Goal: Information Seeking & Learning: Find contact information

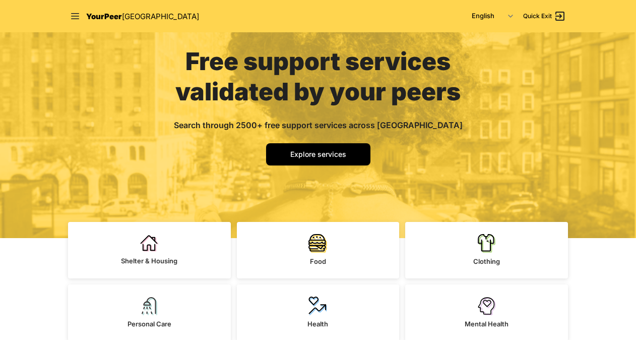
scroll to position [91, 0]
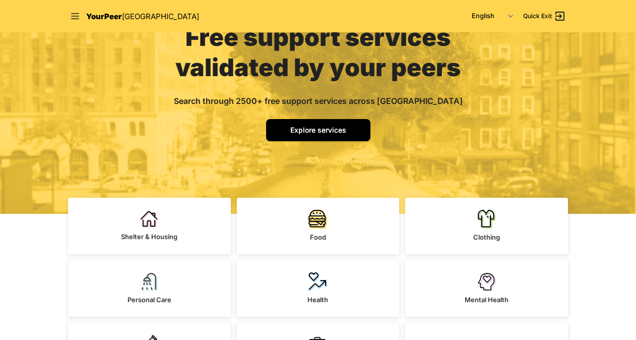
click at [326, 124] on link "Explore services" at bounding box center [318, 130] width 104 height 22
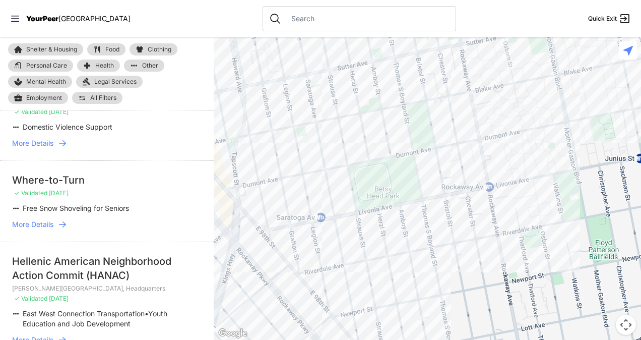
scroll to position [300, 0]
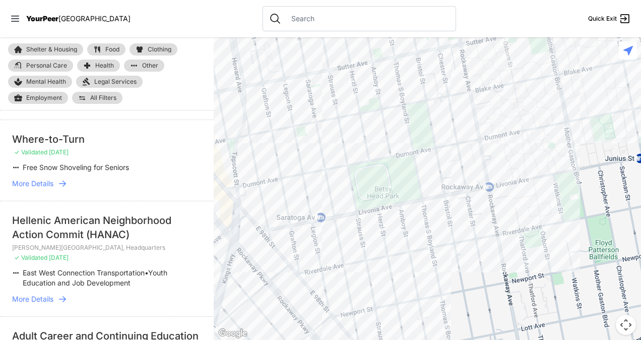
select select "nearby"
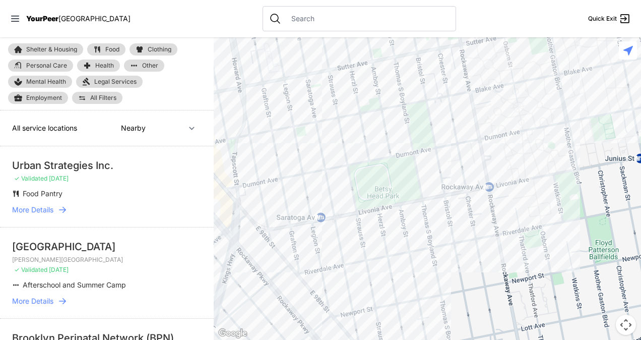
click at [93, 81] on link "Legal Services" at bounding box center [109, 82] width 67 height 12
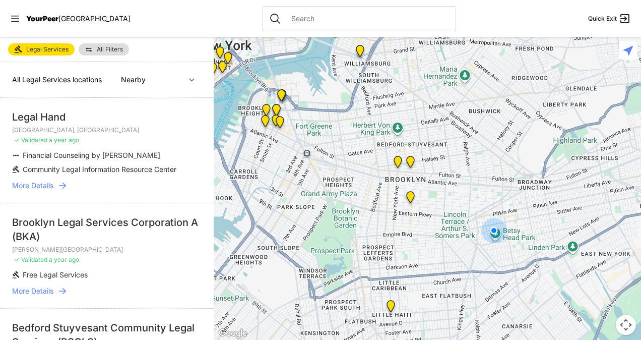
scroll to position [30, 0]
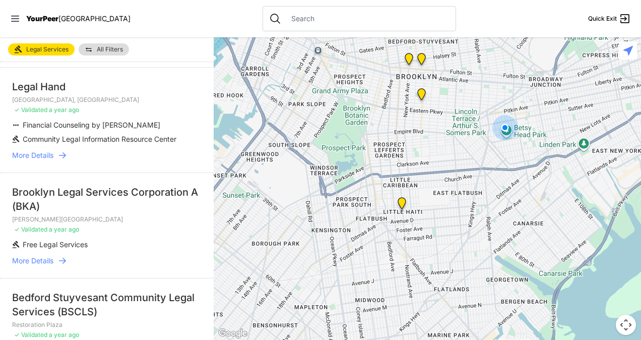
drag, startPoint x: 465, startPoint y: 288, endPoint x: 476, endPoint y: 181, distance: 107.3
click at [476, 181] on div at bounding box center [427, 188] width 427 height 302
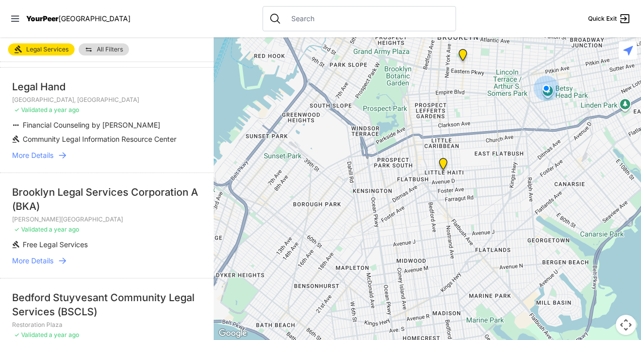
drag, startPoint x: 369, startPoint y: 146, endPoint x: 411, endPoint y: 114, distance: 52.8
click at [411, 114] on div at bounding box center [427, 188] width 427 height 302
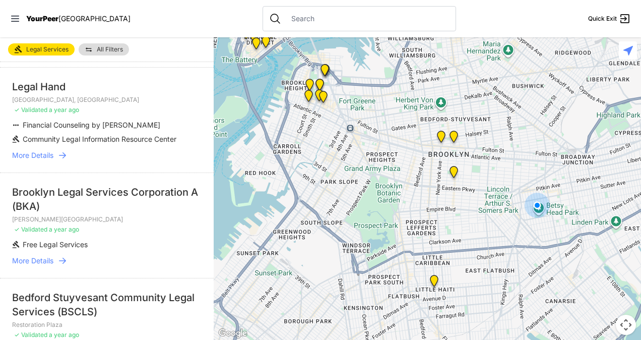
drag, startPoint x: 361, startPoint y: 154, endPoint x: 352, endPoint y: 270, distance: 115.8
click at [352, 270] on div at bounding box center [427, 188] width 427 height 302
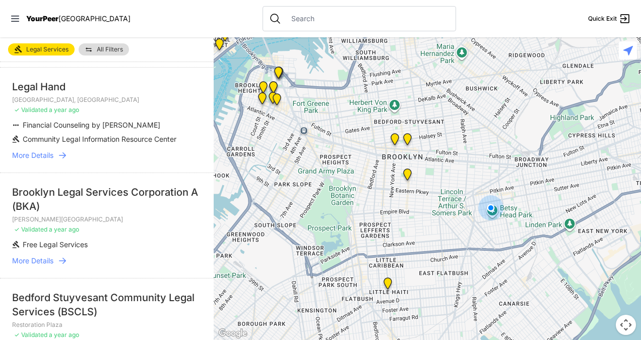
drag, startPoint x: 494, startPoint y: 231, endPoint x: 428, endPoint y: 238, distance: 66.8
click at [428, 238] on div at bounding box center [427, 188] width 427 height 302
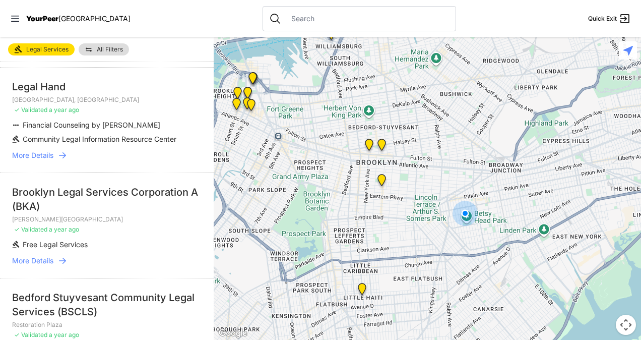
click at [630, 322] on button "Map camera controls" at bounding box center [626, 324] width 20 height 20
click at [285, 15] on input "text" at bounding box center [367, 19] width 164 height 10
type input "11101"
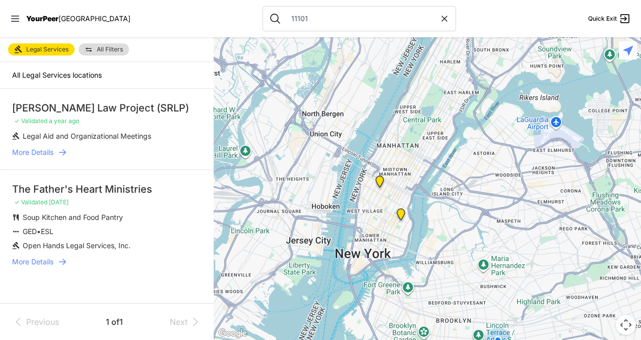
drag, startPoint x: 417, startPoint y: 132, endPoint x: 429, endPoint y: 220, distance: 89.5
click at [429, 220] on div at bounding box center [427, 188] width 427 height 302
click at [418, 212] on div at bounding box center [427, 188] width 427 height 302
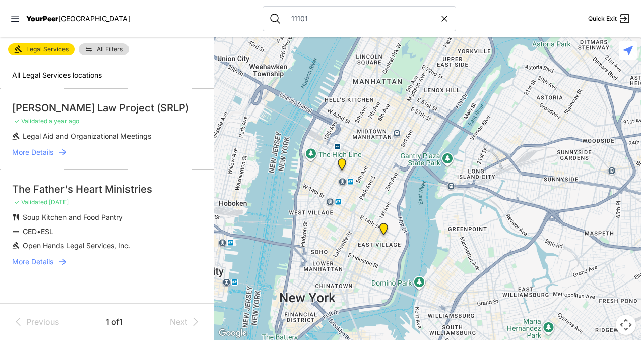
click at [415, 202] on div at bounding box center [427, 188] width 427 height 302
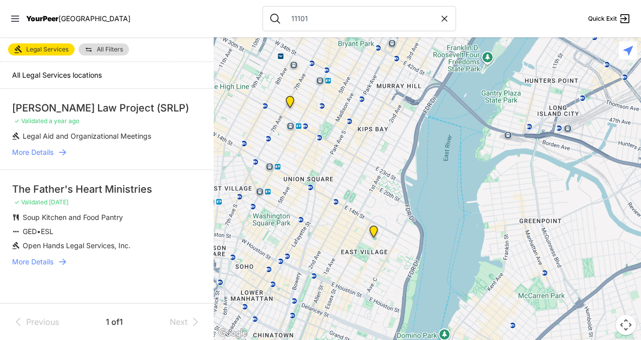
drag, startPoint x: 409, startPoint y: 228, endPoint x: 429, endPoint y: 190, distance: 42.6
click at [429, 190] on div at bounding box center [427, 188] width 427 height 302
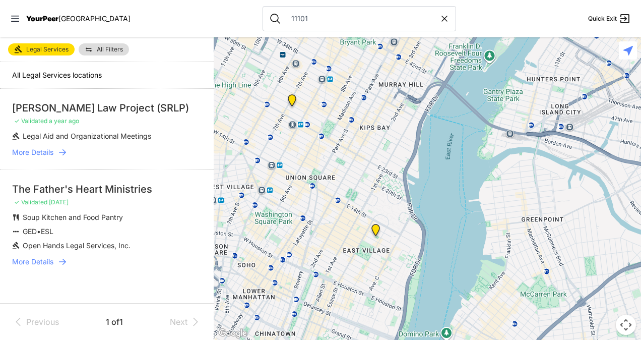
click at [53, 150] on span "More Details" at bounding box center [32, 152] width 41 height 10
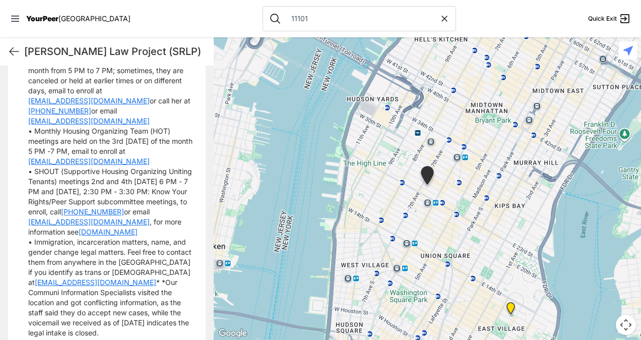
scroll to position [446, 0]
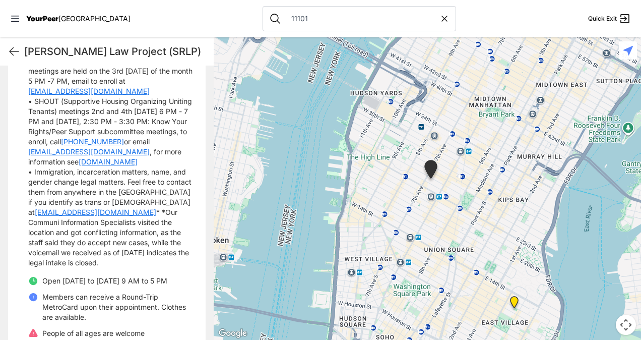
drag, startPoint x: 213, startPoint y: 322, endPoint x: 217, endPoint y: 315, distance: 7.9
click at [217, 315] on div at bounding box center [427, 188] width 427 height 302
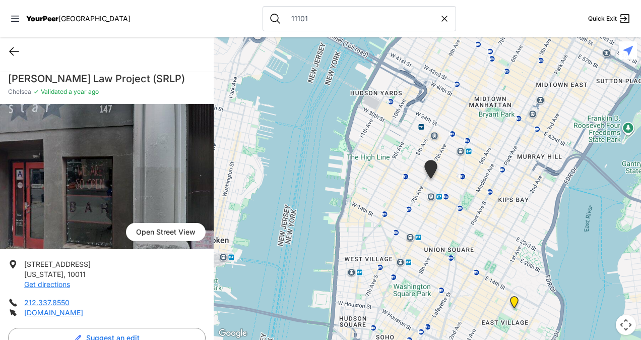
click at [11, 53] on icon at bounding box center [14, 52] width 9 height 8
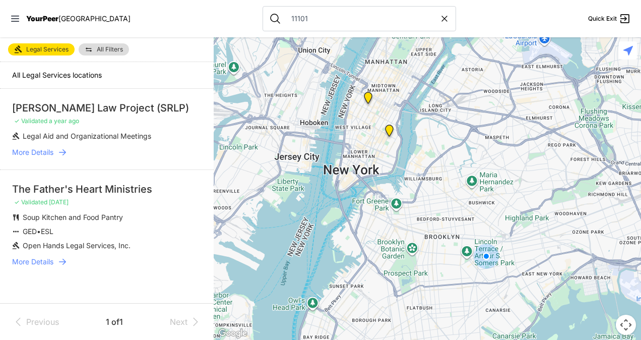
click at [45, 265] on span "More Details" at bounding box center [32, 261] width 41 height 10
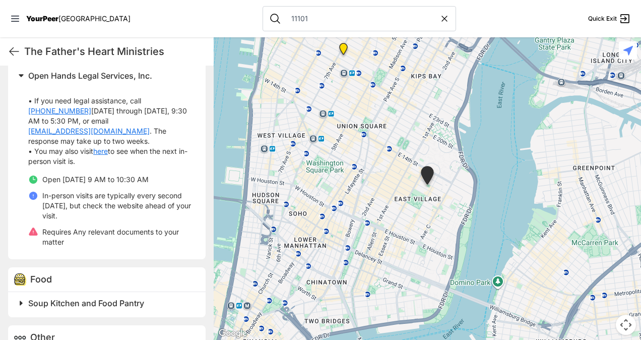
scroll to position [344, 0]
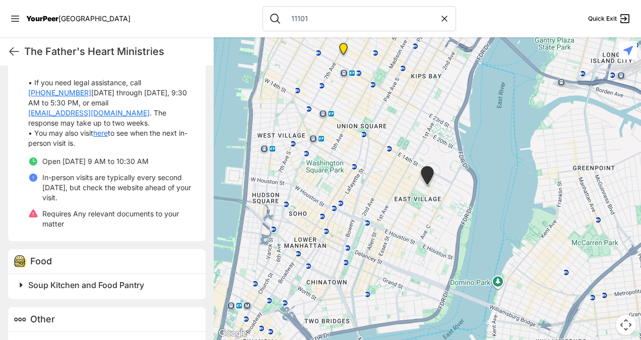
click at [186, 303] on div "Legal Services Open Hands Legal Services, Inc. • If you need legal assistance, …" at bounding box center [107, 202] width 214 height 381
click at [21, 285] on span at bounding box center [147, 285] width 266 height 14
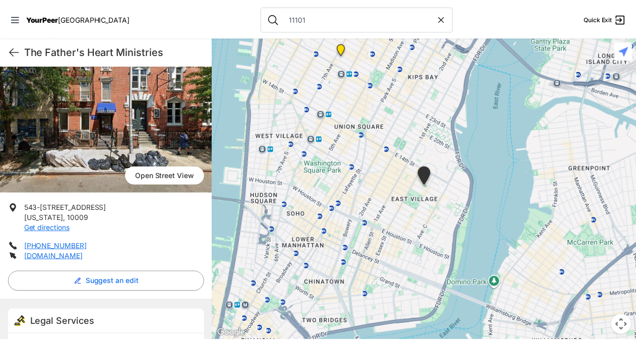
scroll to position [344, 0]
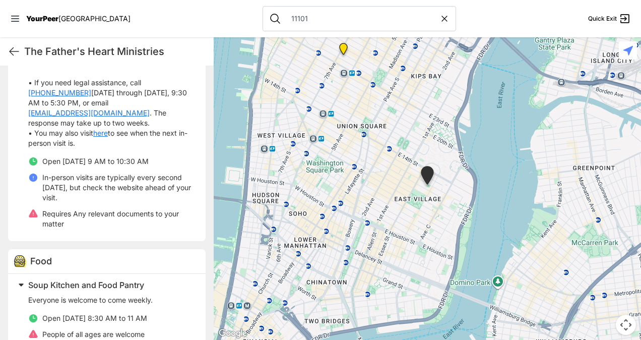
click at [25, 19] on div "YourPeer [GEOGRAPHIC_DATA]" at bounding box center [70, 19] width 120 height 10
drag, startPoint x: 25, startPoint y: 19, endPoint x: 18, endPoint y: 19, distance: 7.1
click at [18, 19] on icon at bounding box center [15, 19] width 10 height 10
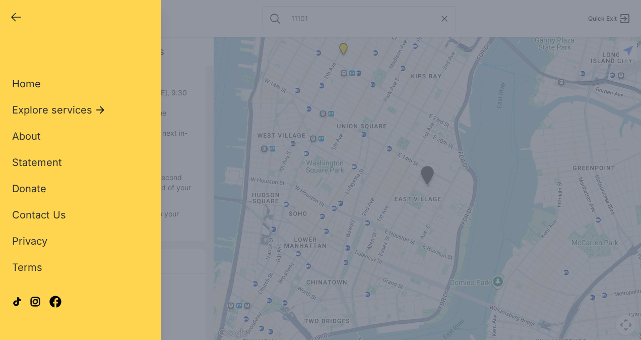
click at [19, 83] on span "Home" at bounding box center [26, 84] width 29 height 12
